Goal: Transaction & Acquisition: Purchase product/service

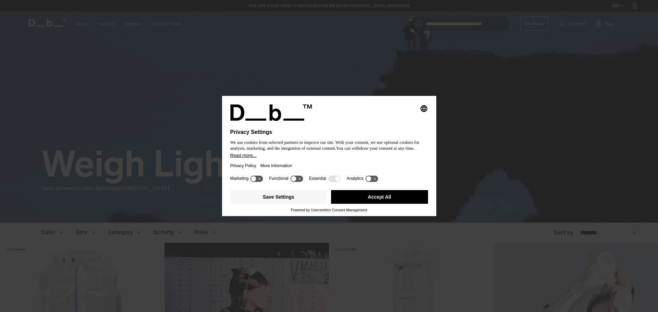
click at [389, 195] on button "Accept All" at bounding box center [379, 197] width 97 height 14
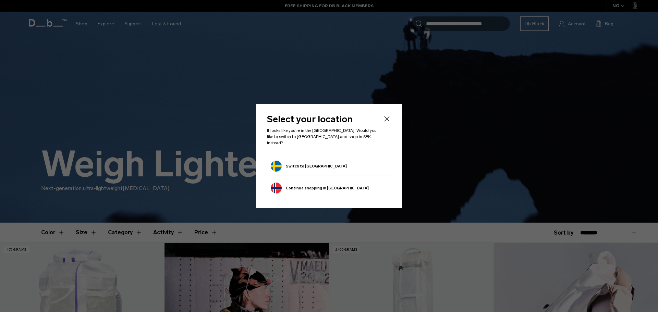
click at [294, 161] on button "Switch to [GEOGRAPHIC_DATA]" at bounding box center [309, 166] width 76 height 11
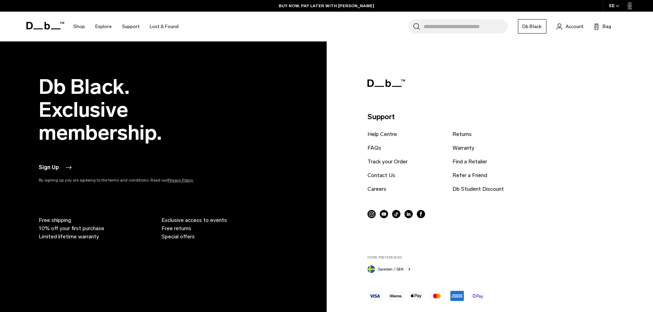
scroll to position [941, 0]
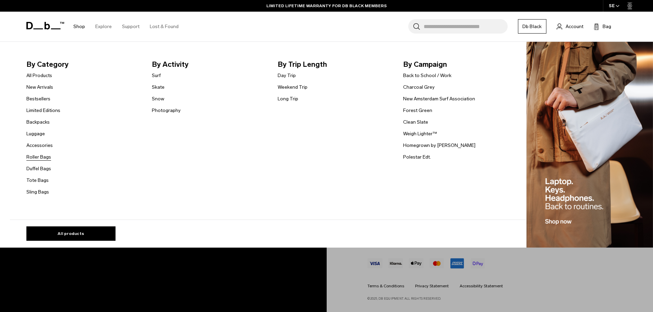
click at [44, 156] on link "Roller Bags" at bounding box center [38, 157] width 25 height 7
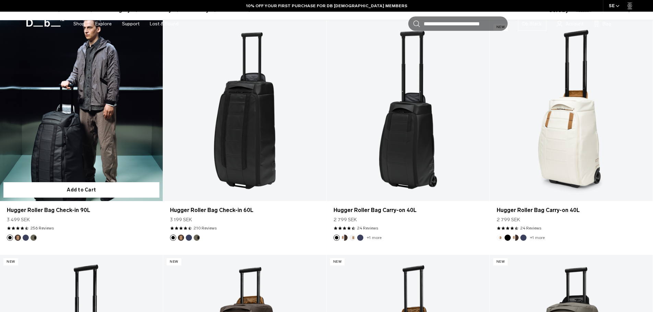
click at [17, 237] on button "Espresso" at bounding box center [18, 238] width 6 height 6
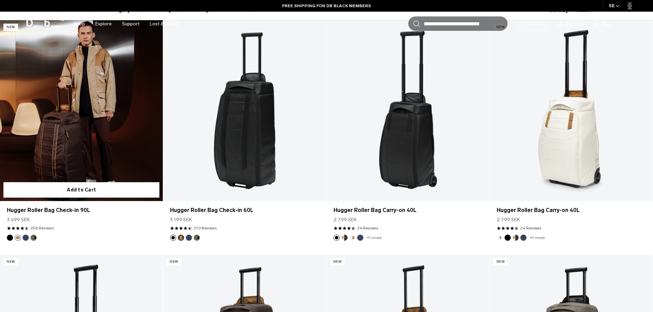
click at [26, 237] on button "Blue Hour" at bounding box center [26, 238] width 6 height 6
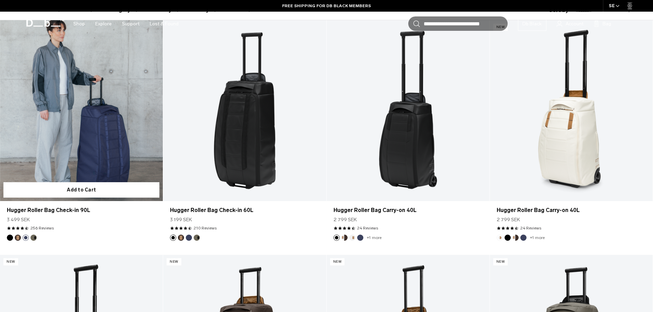
click at [34, 238] on button "Forest Green" at bounding box center [33, 238] width 6 height 6
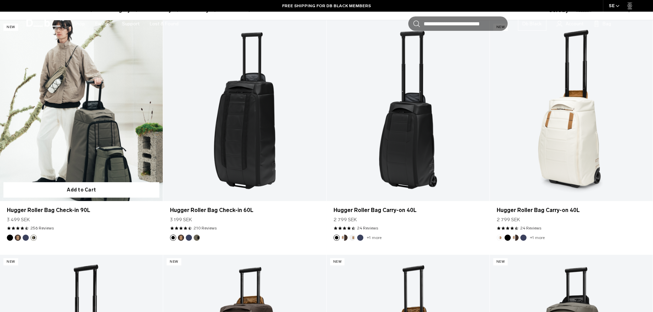
click at [9, 236] on button "Black Out" at bounding box center [10, 238] width 6 height 6
